Goal: Transaction & Acquisition: Purchase product/service

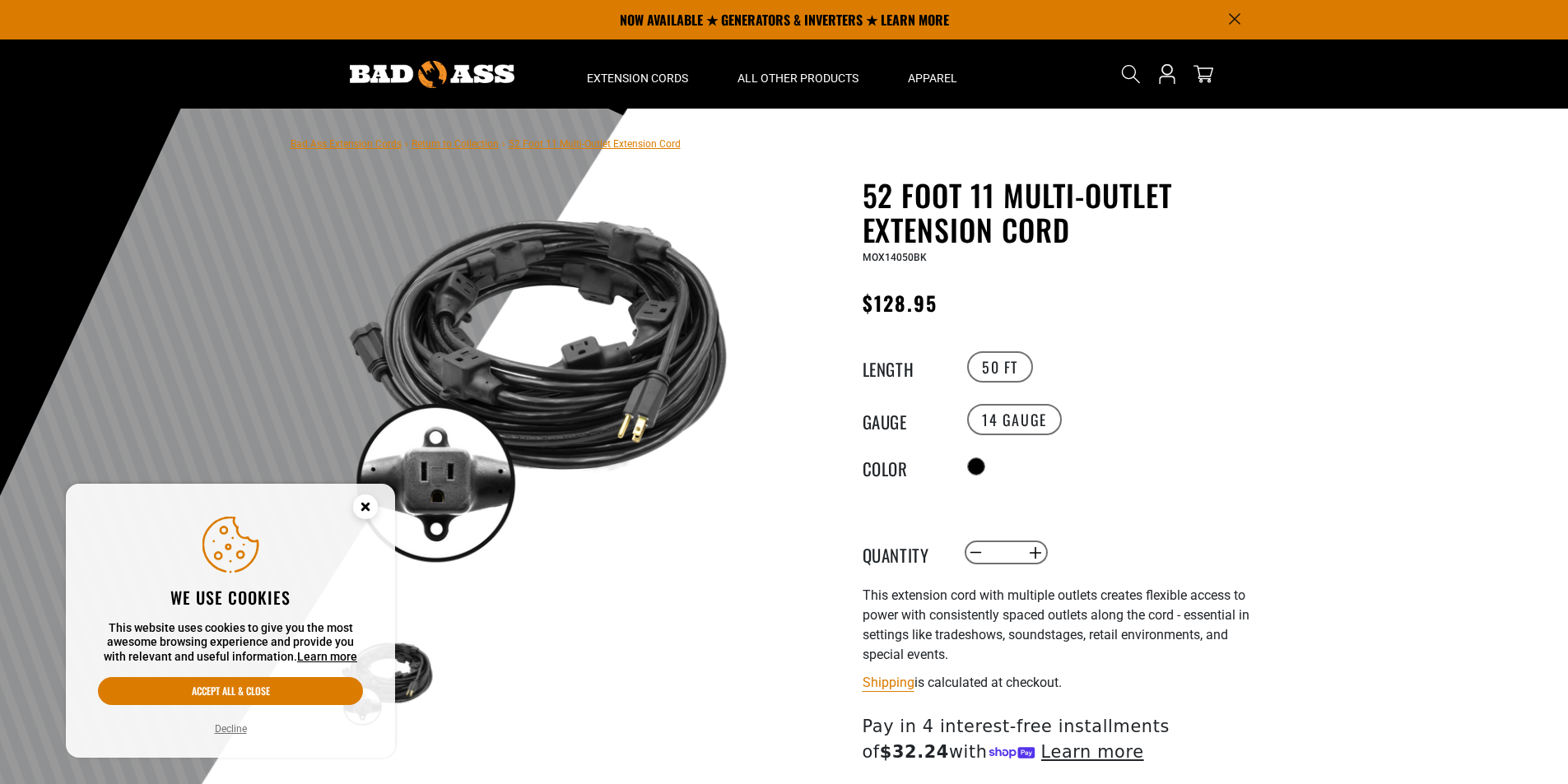
click at [365, 500] on circle "Cookie Consent" at bounding box center [365, 507] width 25 height 25
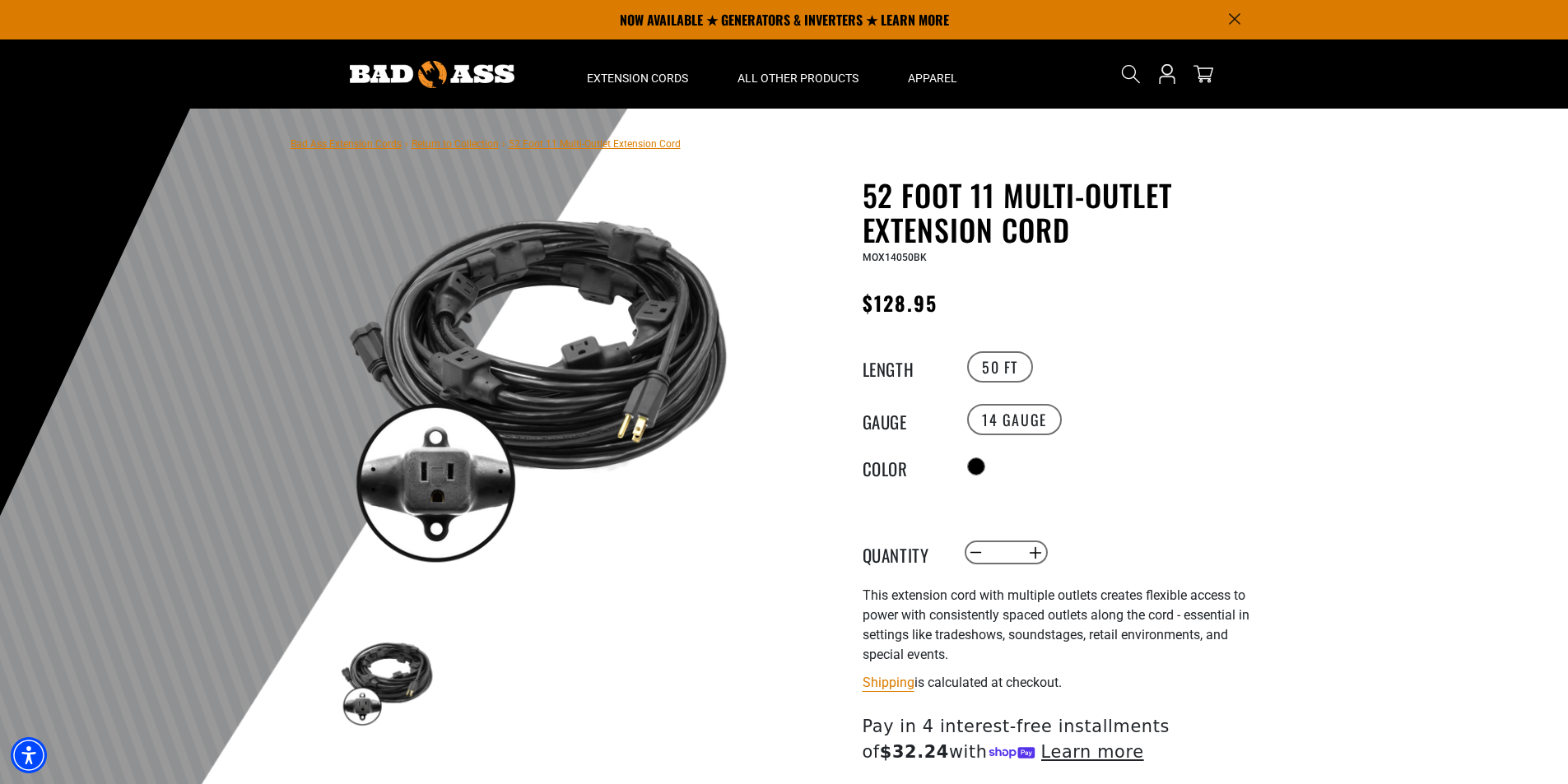
click at [885, 306] on span "$128.95" at bounding box center [901, 303] width 76 height 30
